Goal: Find specific page/section: Find specific page/section

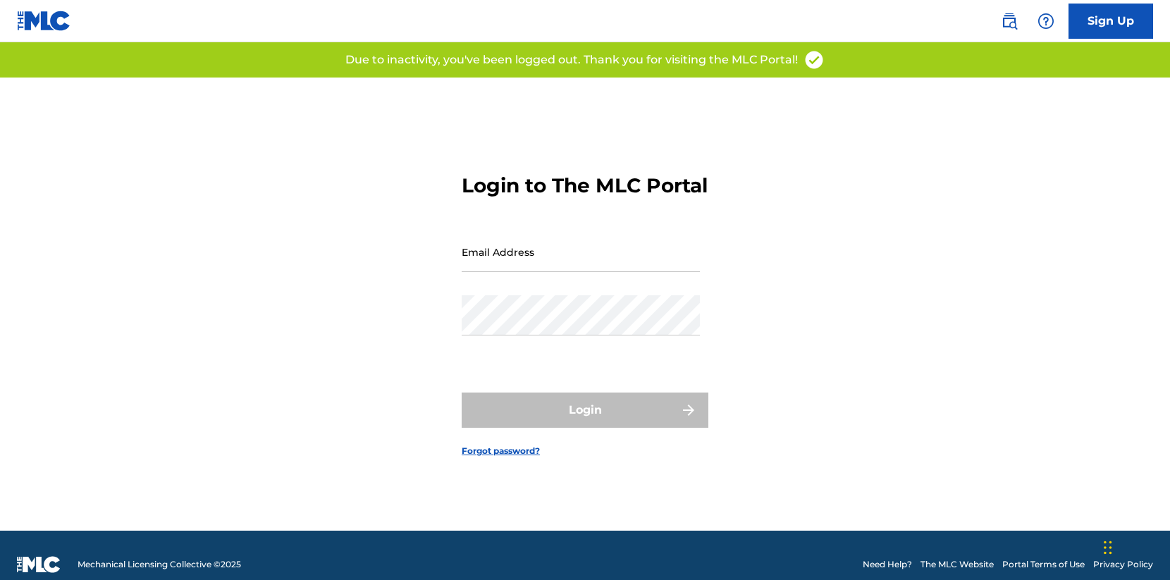
type input "[EMAIL_ADDRESS][DOMAIN_NAME]"
click at [564, 348] on div "Password" at bounding box center [581, 326] width 238 height 63
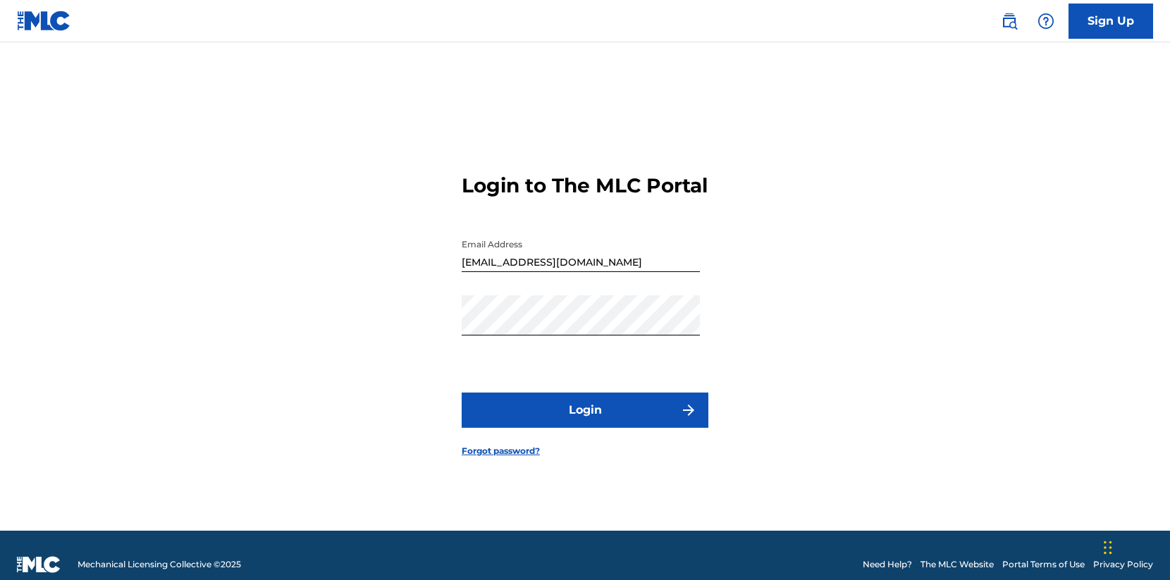
click at [611, 428] on button "Login" at bounding box center [585, 410] width 247 height 35
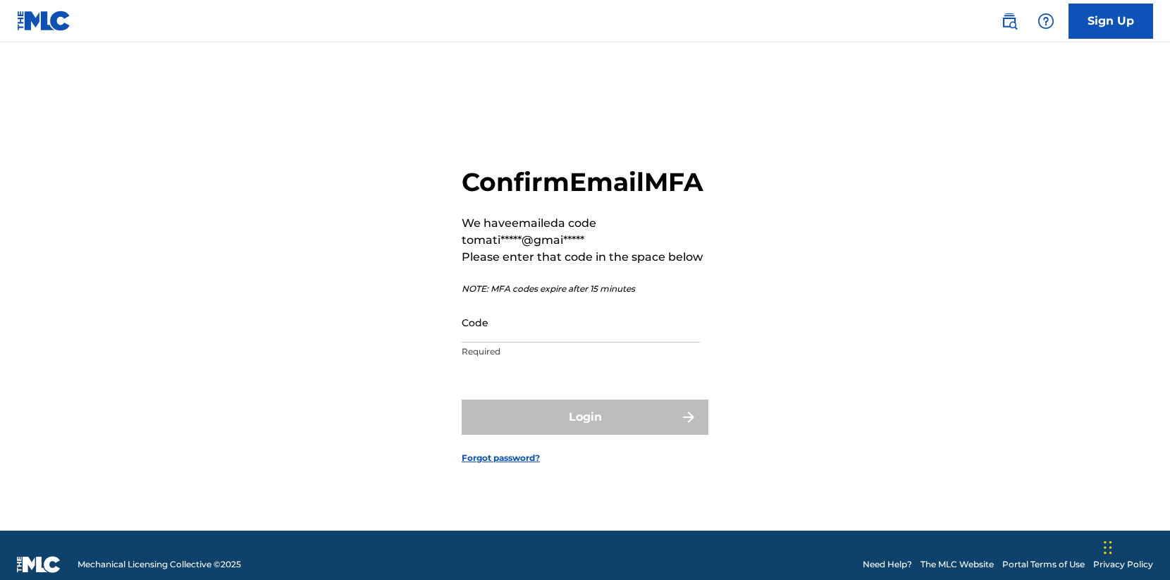
click at [512, 338] on input "Code" at bounding box center [581, 322] width 238 height 40
paste input "955188"
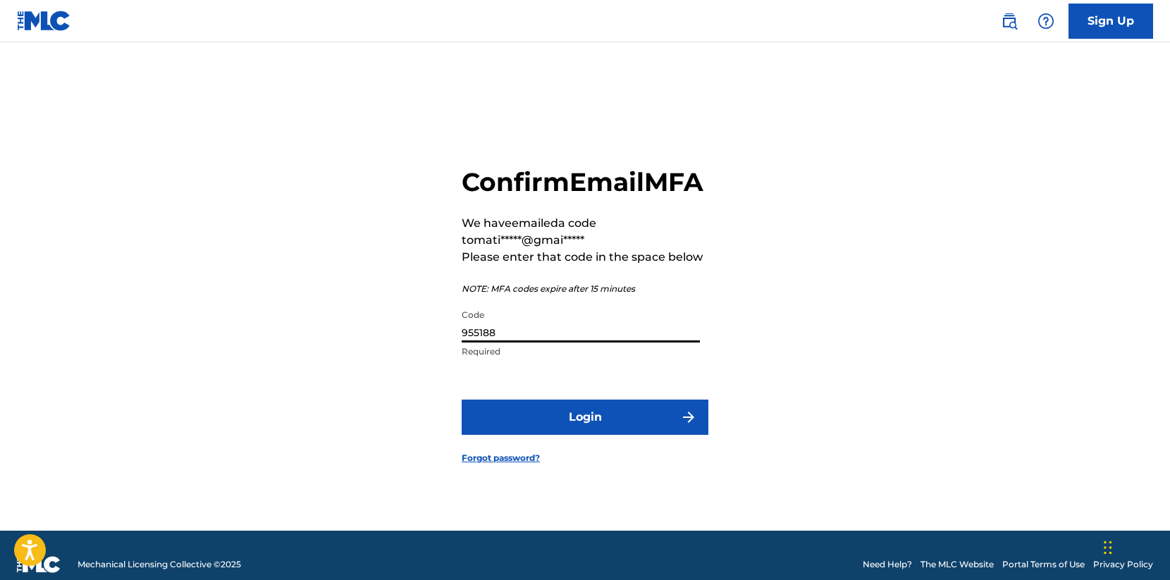
type input "955188"
click at [544, 435] on button "Login" at bounding box center [585, 417] width 247 height 35
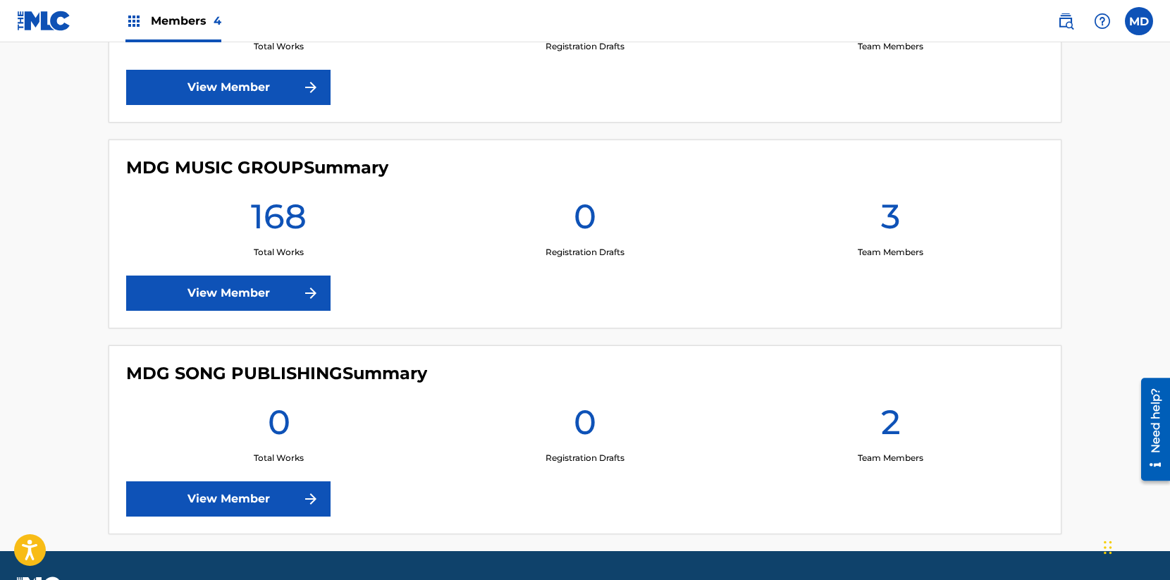
scroll to position [759, 0]
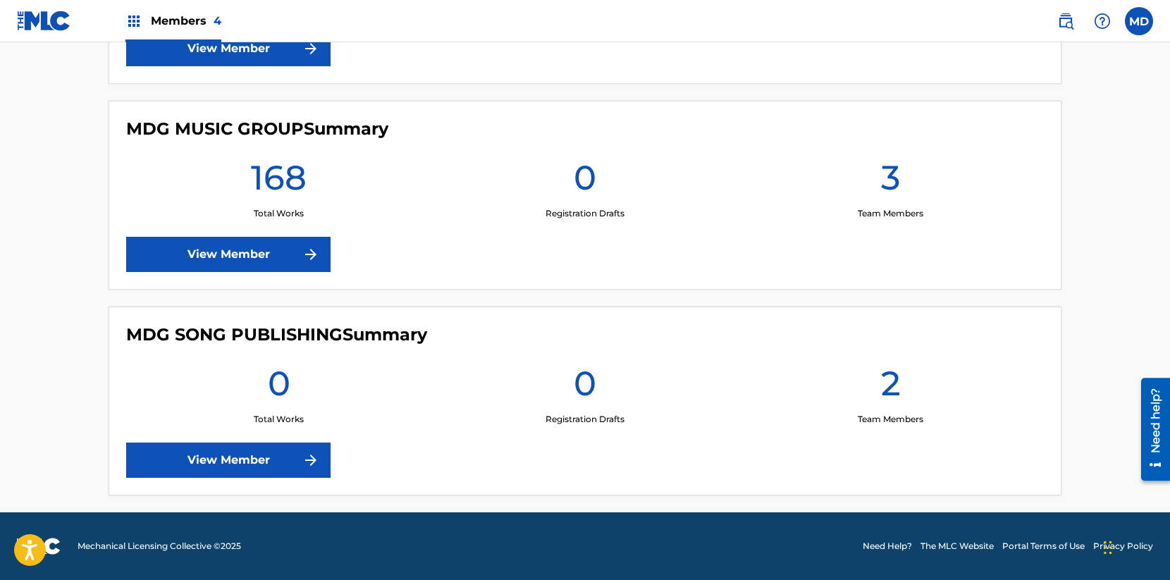
click at [257, 257] on link "View Member" at bounding box center [228, 254] width 204 height 35
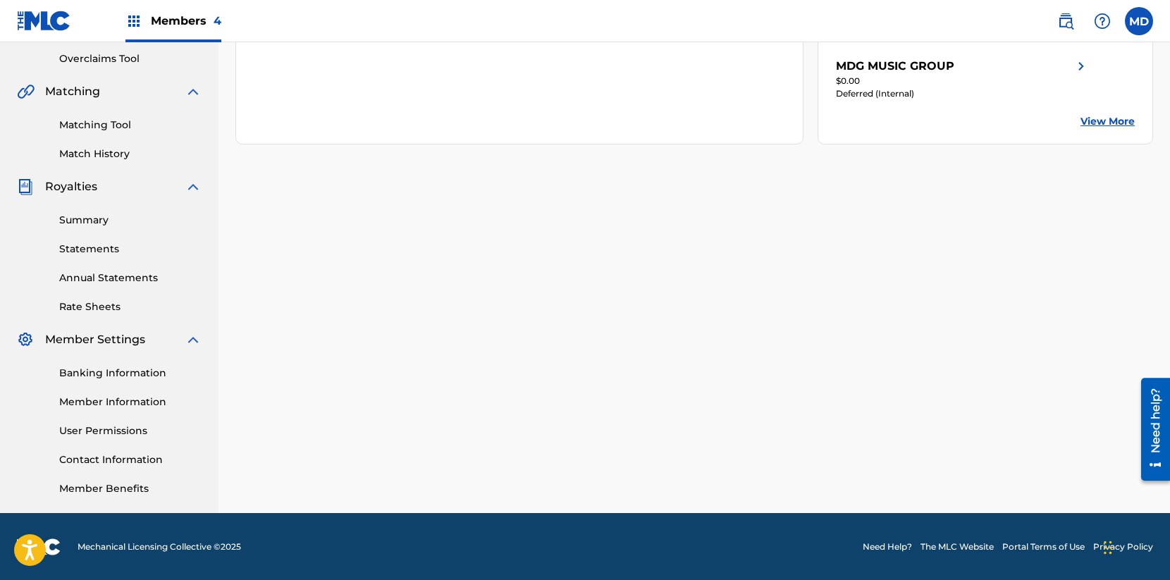
scroll to position [294, 0]
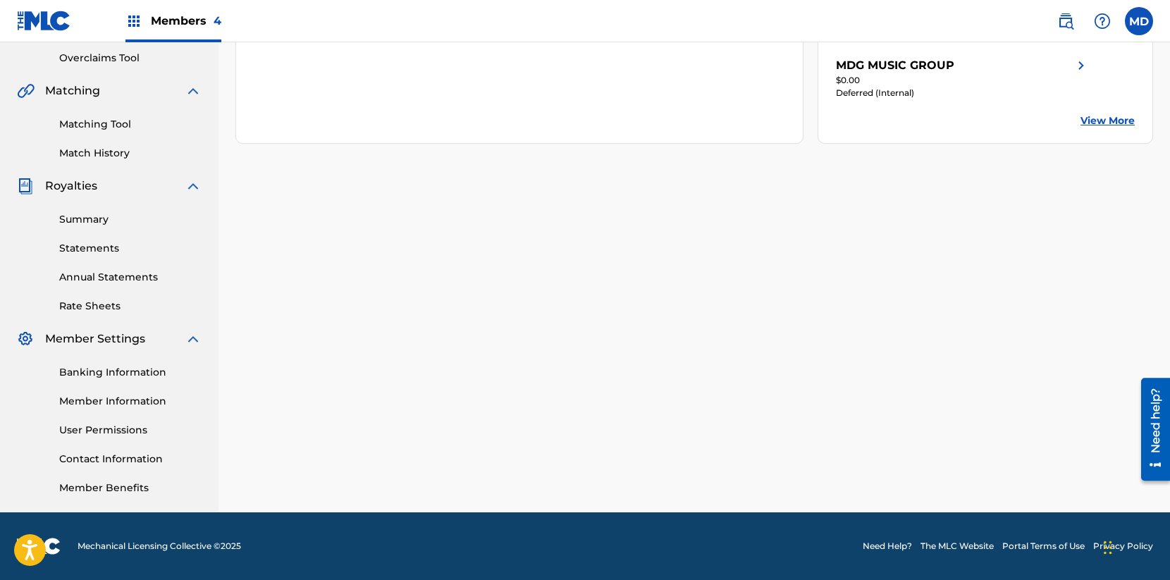
click at [109, 460] on link "Contact Information" at bounding box center [130, 459] width 142 height 15
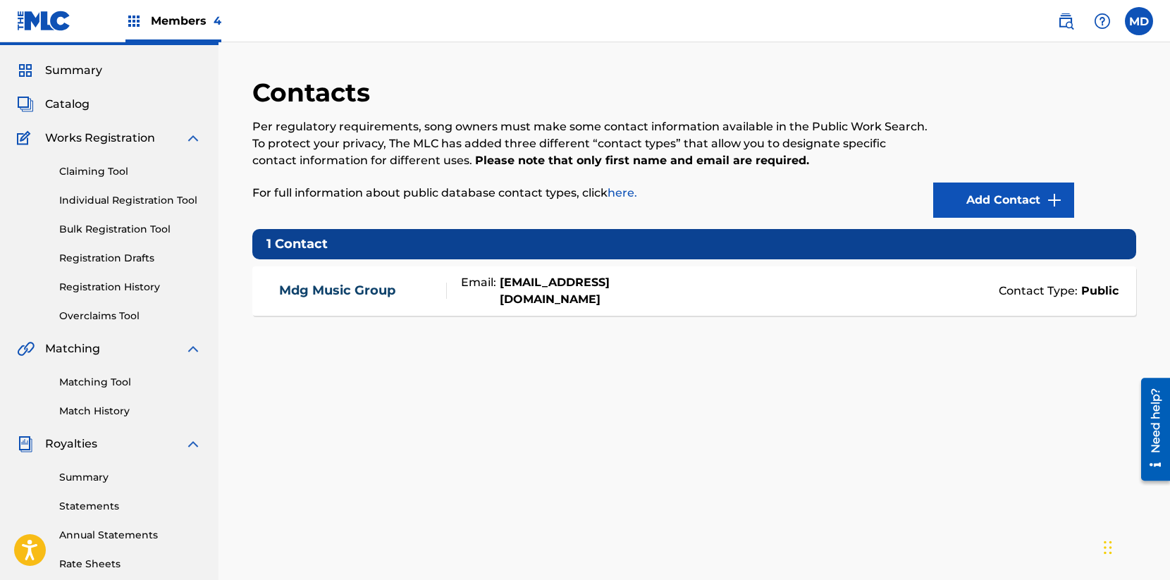
scroll to position [37, 0]
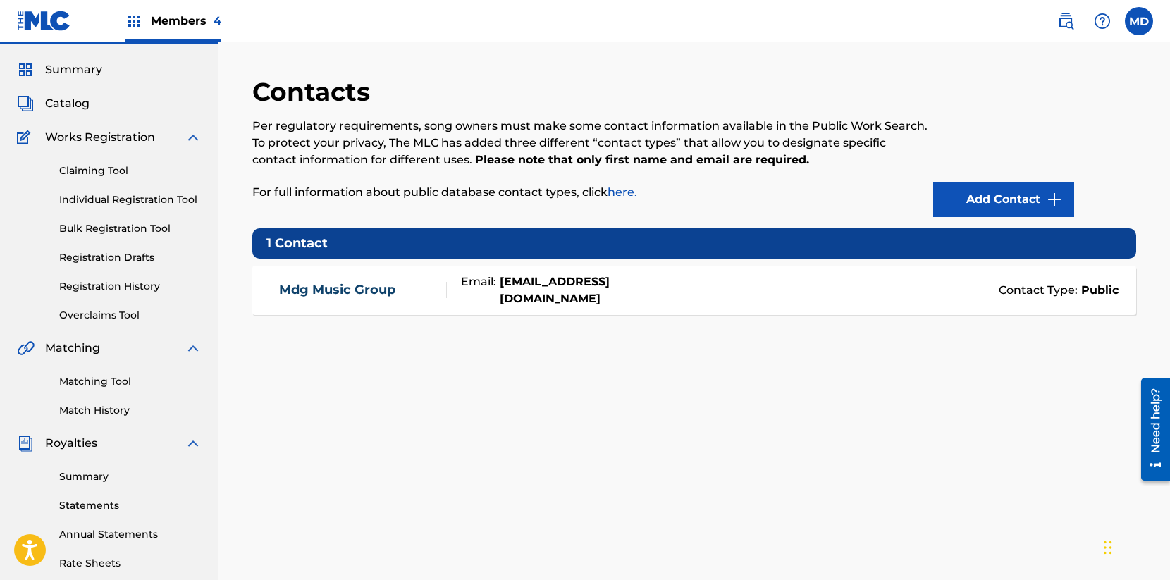
click at [355, 288] on link "Mdg Music Group" at bounding box center [337, 290] width 116 height 16
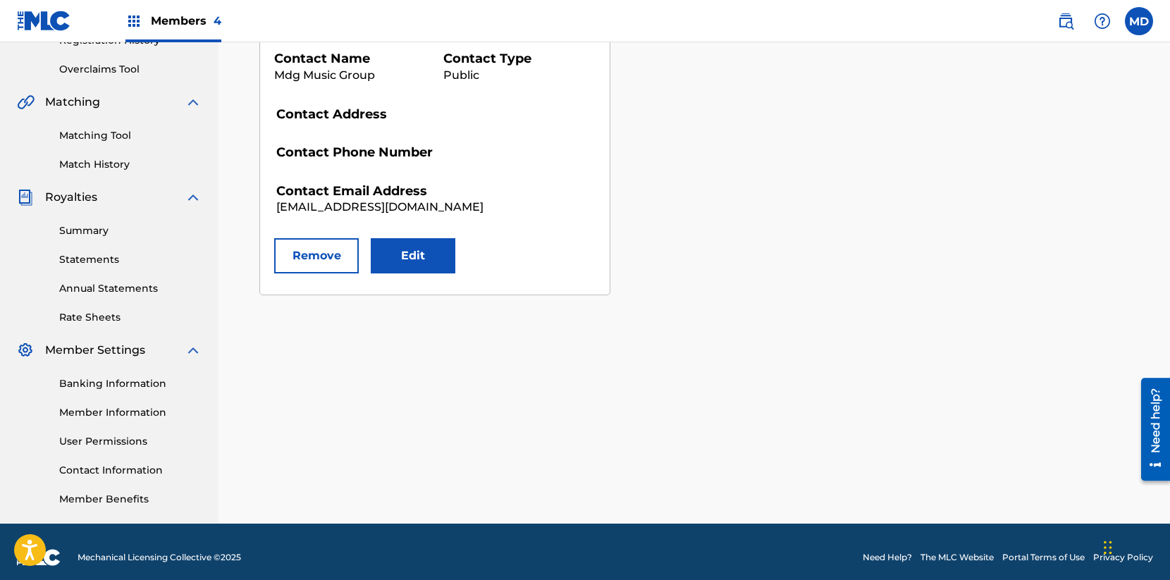
scroll to position [294, 0]
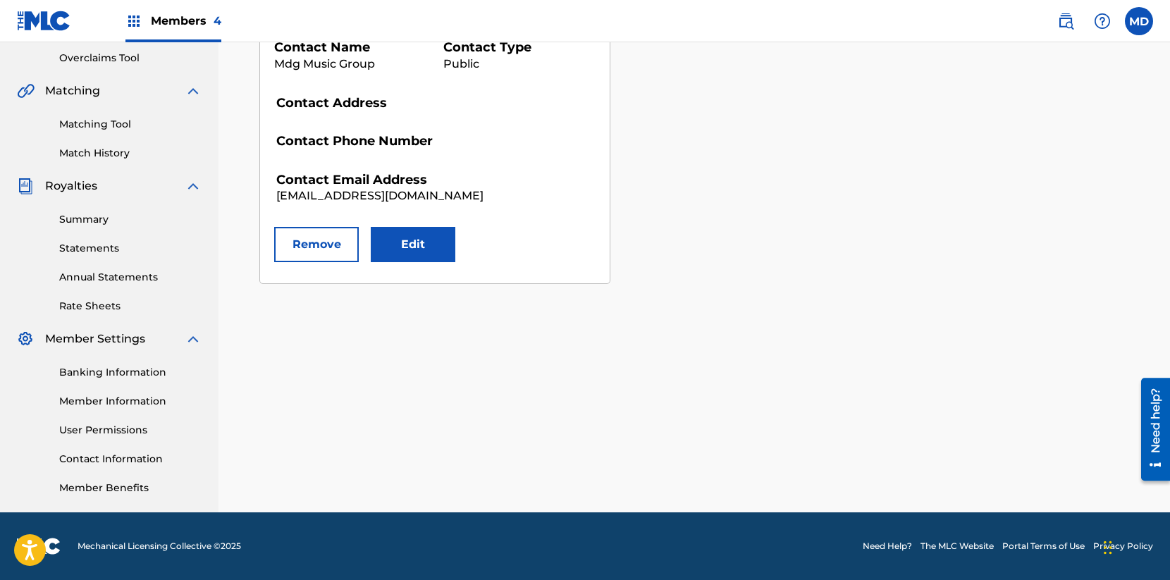
click at [125, 427] on link "User Permissions" at bounding box center [130, 430] width 142 height 15
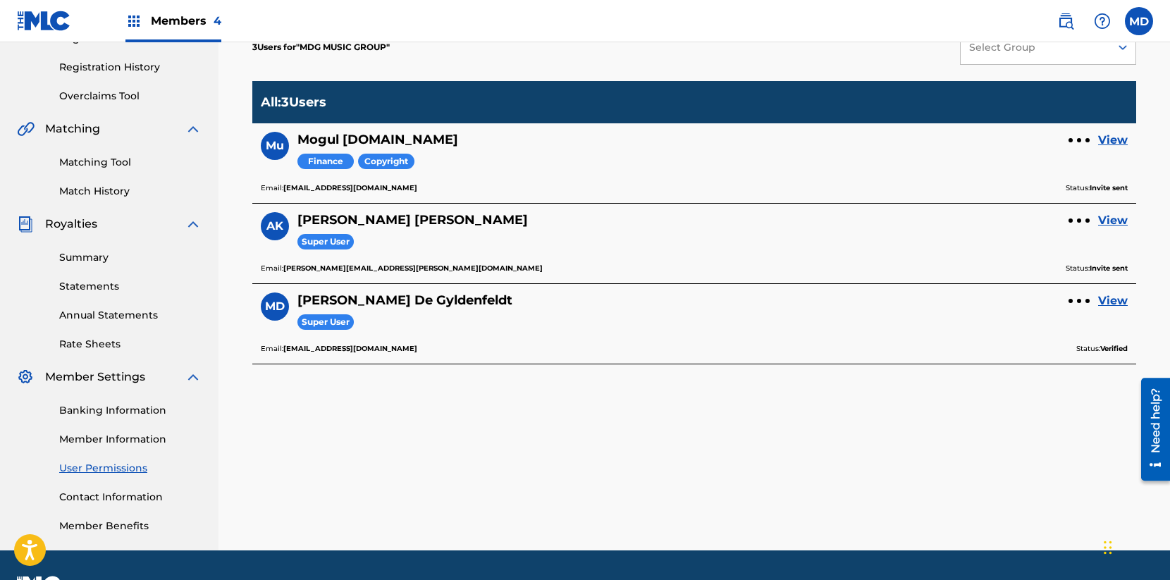
scroll to position [264, 0]
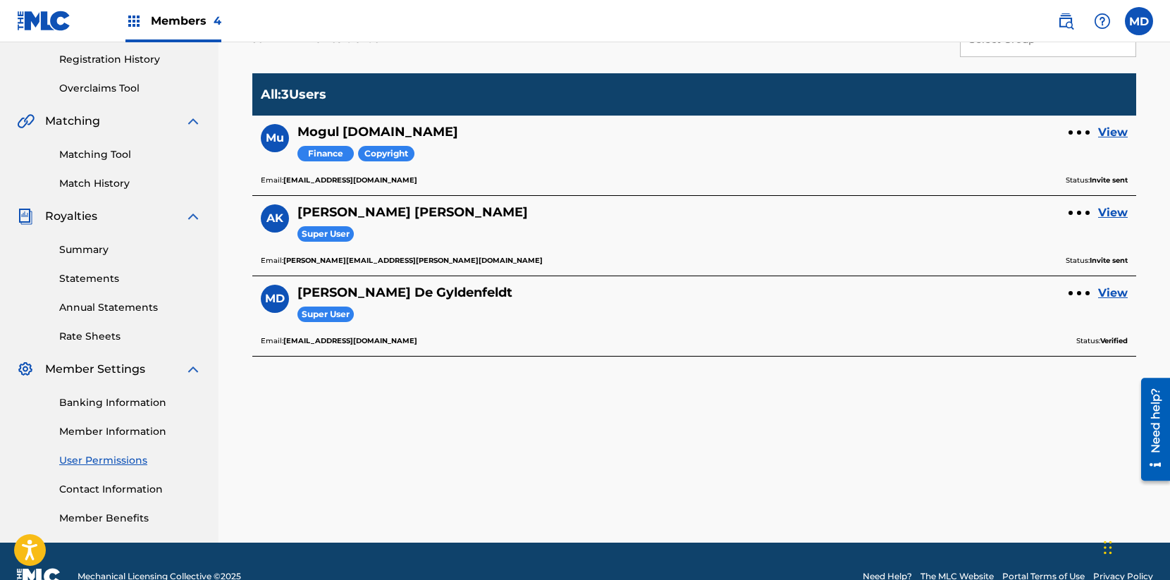
click at [97, 517] on link "Member Benefits" at bounding box center [130, 518] width 142 height 15
click at [95, 424] on link "Member Information" at bounding box center [130, 431] width 142 height 15
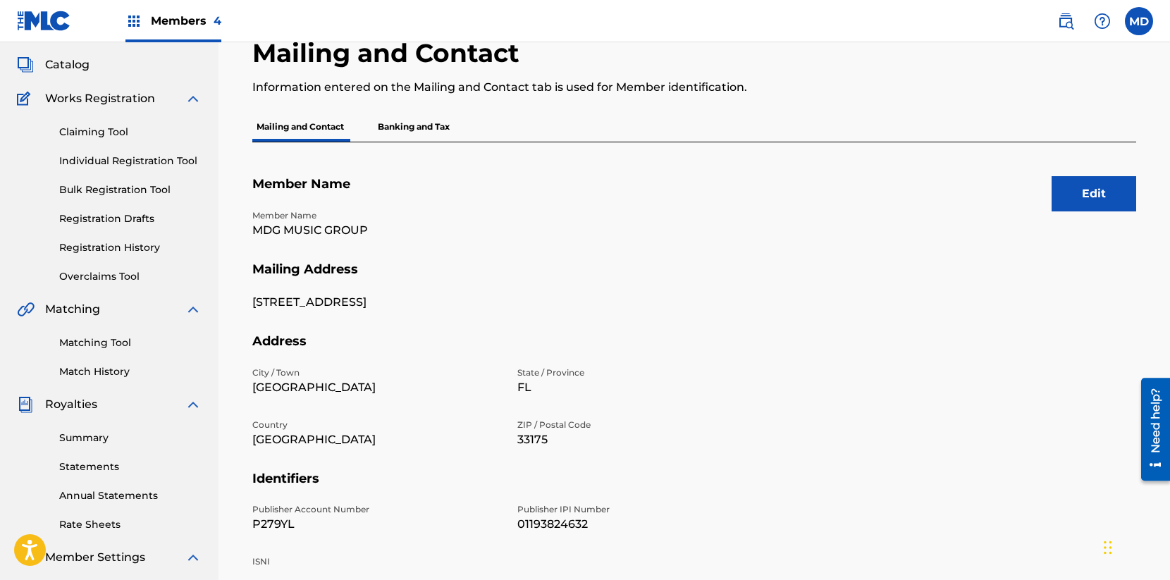
scroll to position [80, 0]
